Goal: Transaction & Acquisition: Purchase product/service

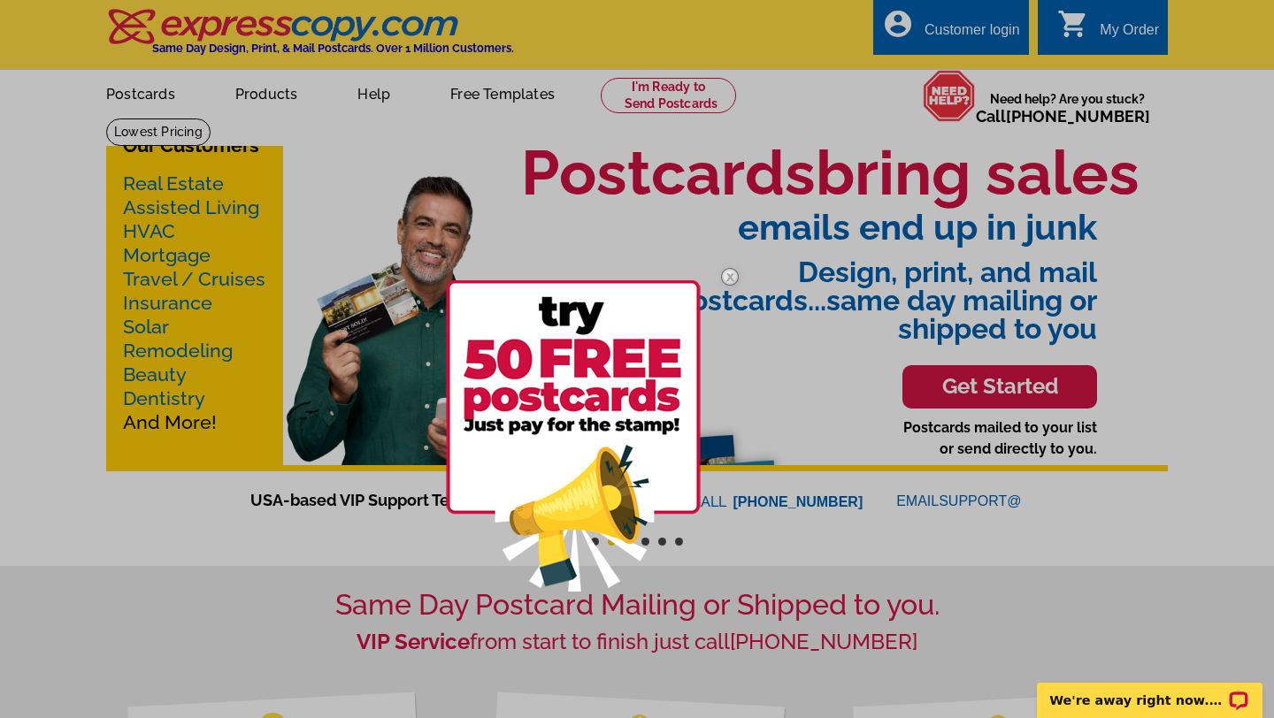
click at [269, 91] on div at bounding box center [637, 359] width 1274 height 718
click at [735, 274] on img at bounding box center [729, 276] width 51 height 51
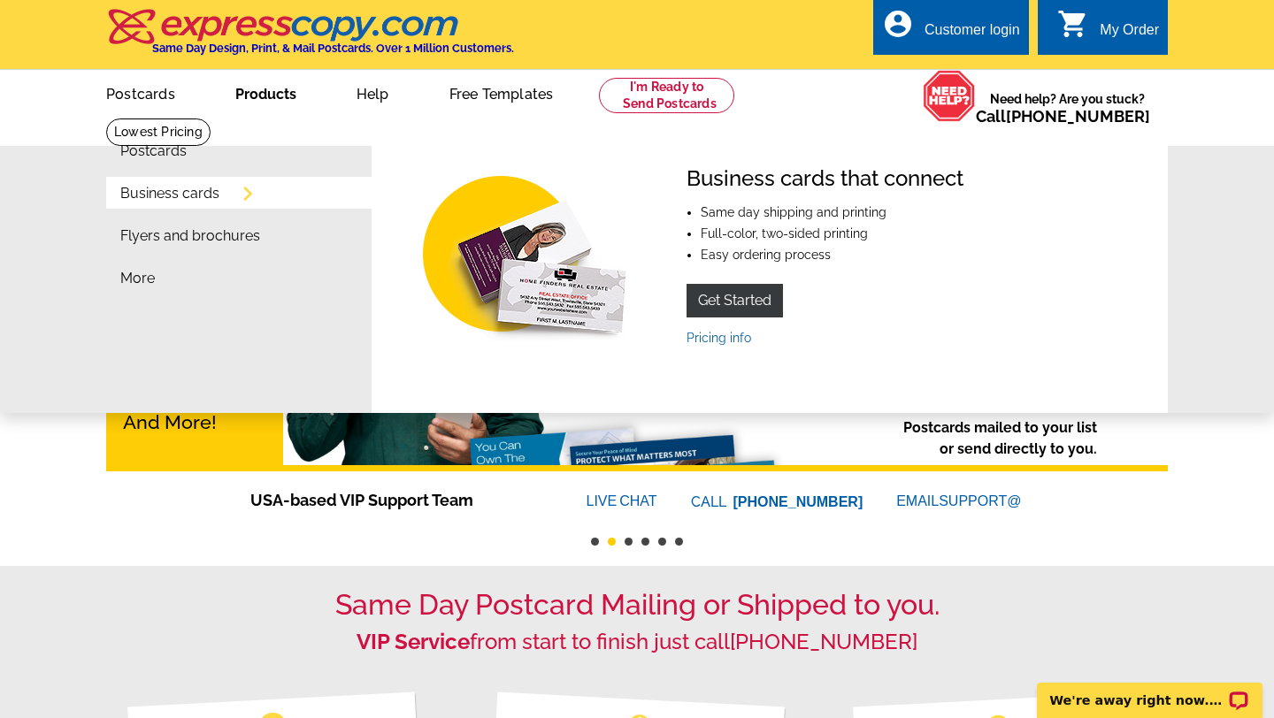
click at [157, 203] on li "Business cards" at bounding box center [245, 198] width 251 height 42
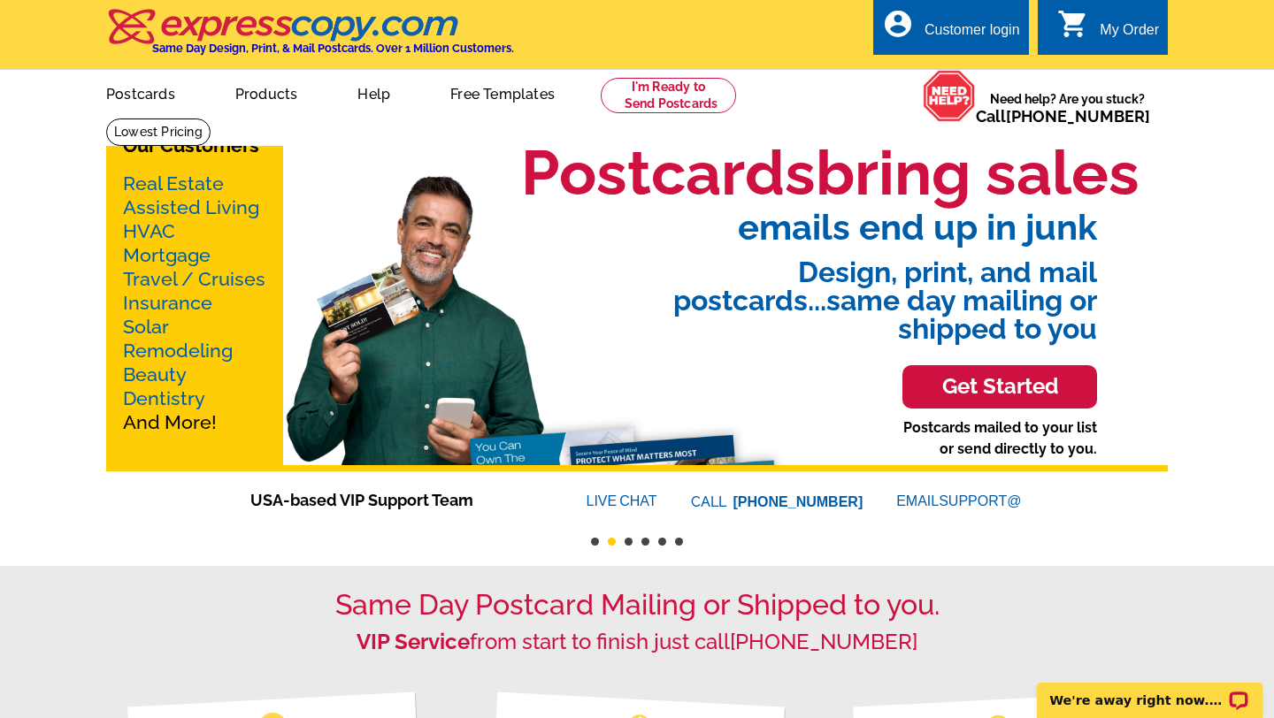
click at [166, 178] on link "Real Estate" at bounding box center [173, 184] width 101 height 22
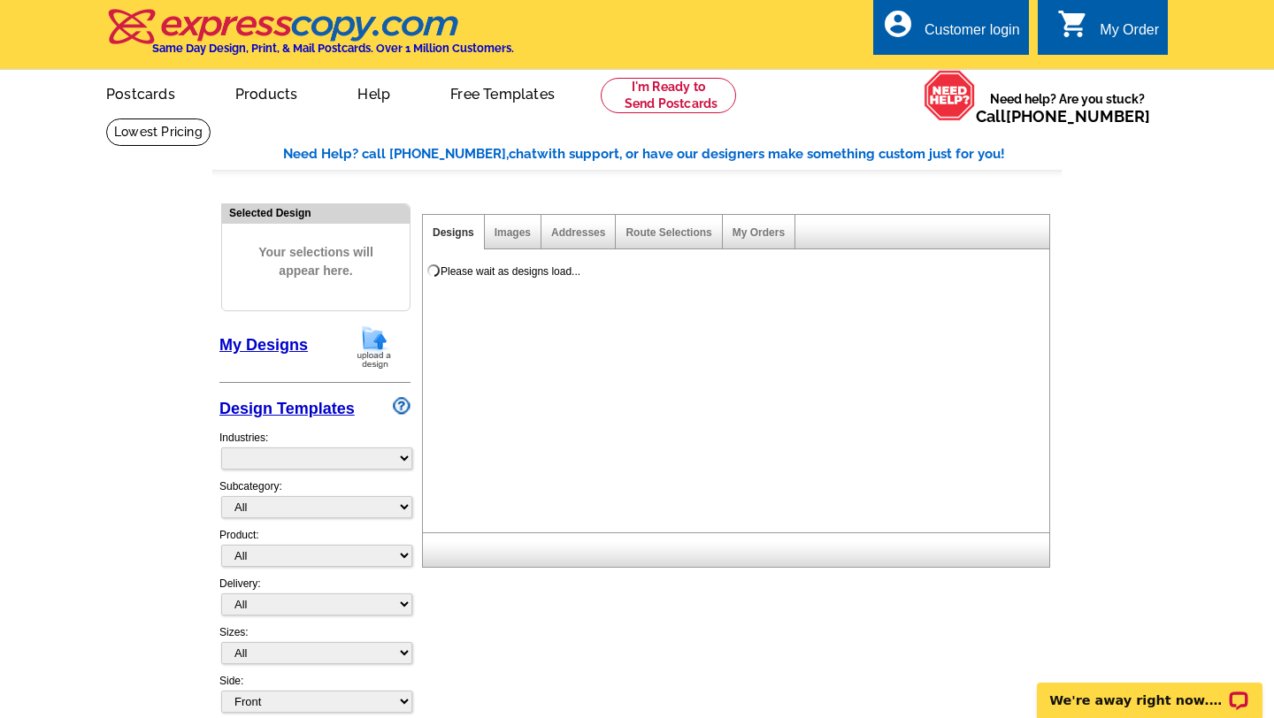
select select "785"
